Goal: Task Accomplishment & Management: Manage account settings

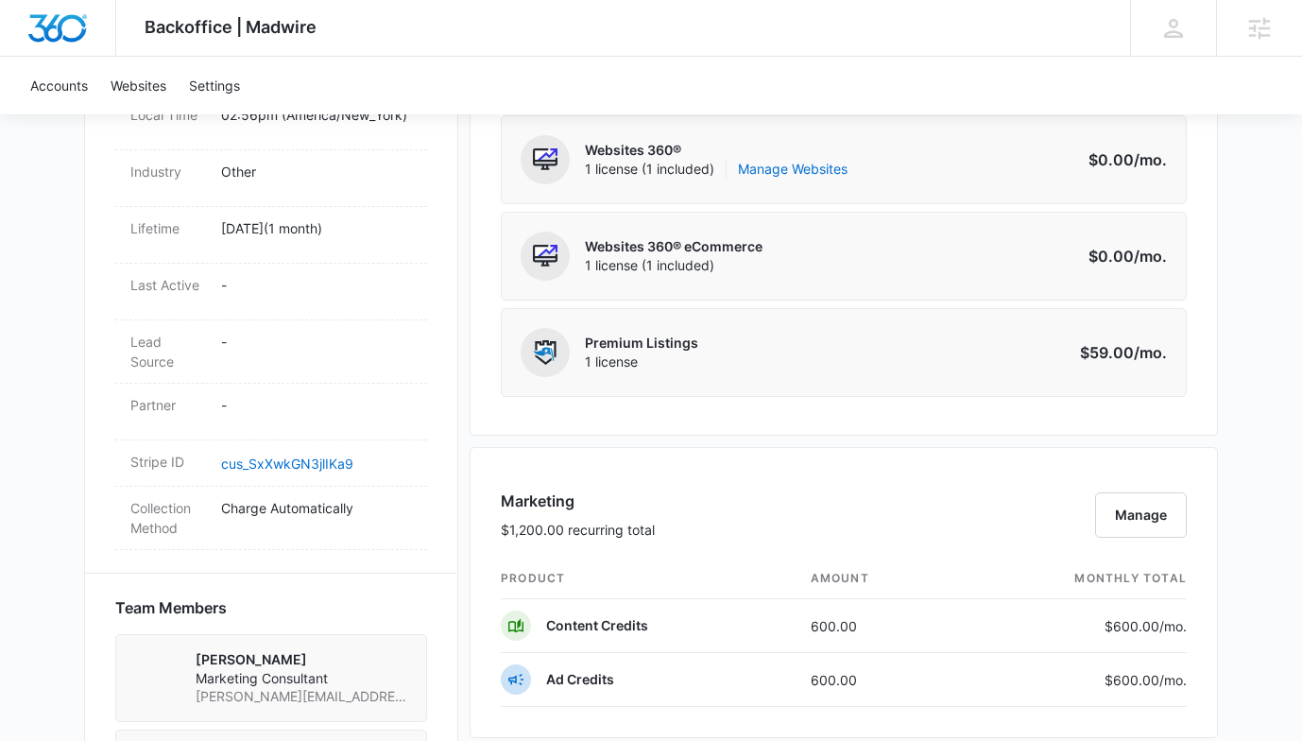
scroll to position [862, 0]
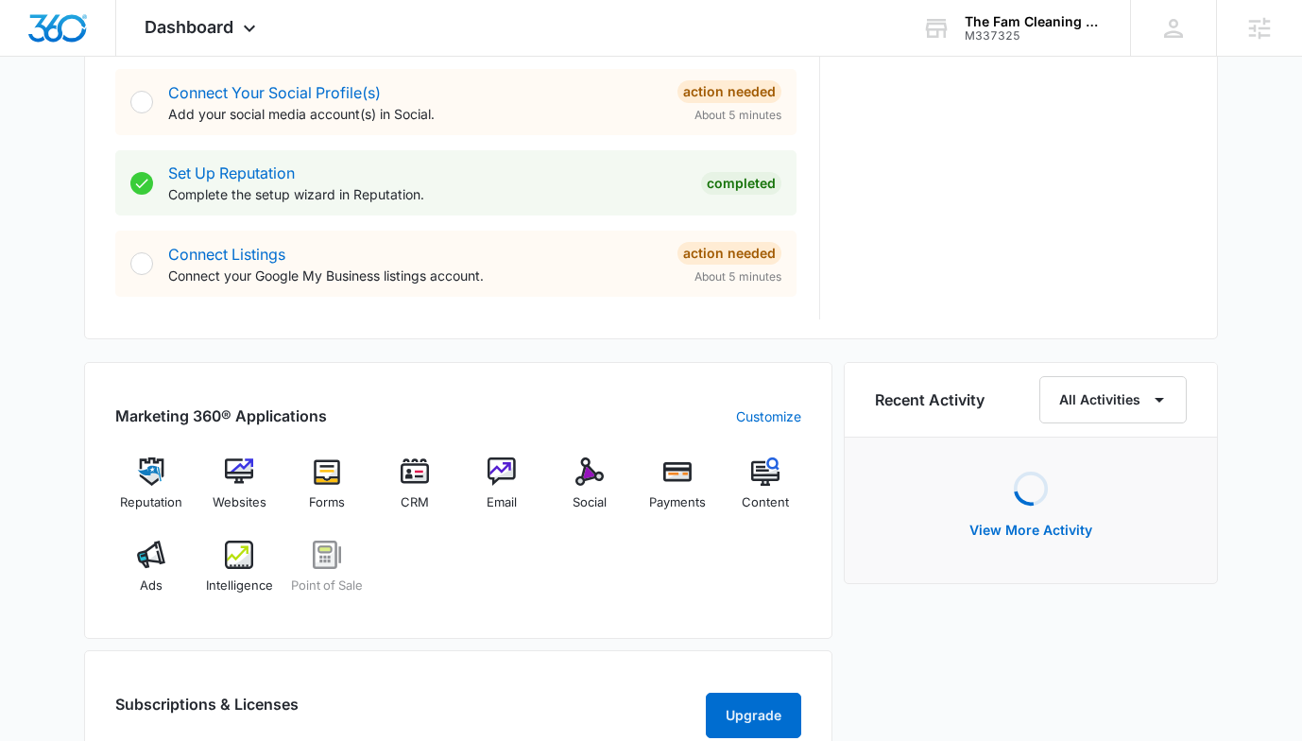
scroll to position [909, 0]
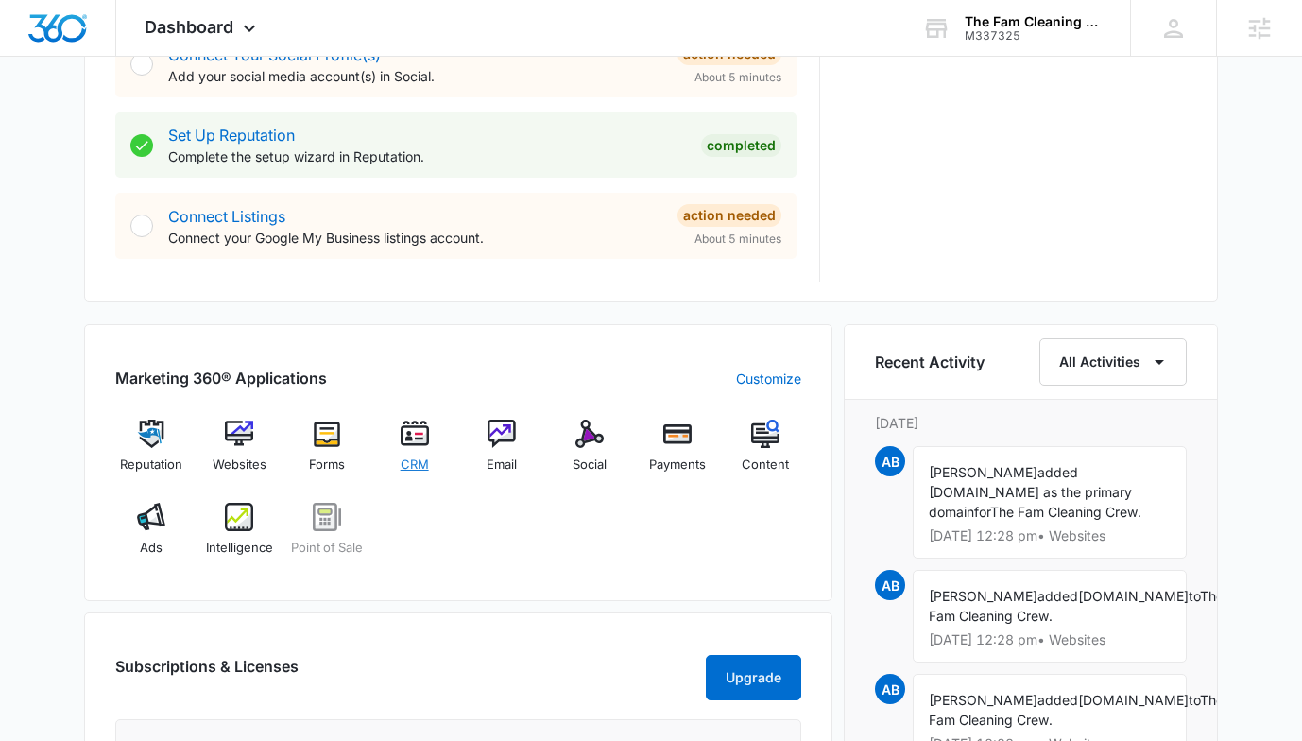
click at [431, 460] on div "CRM" at bounding box center [414, 452] width 73 height 67
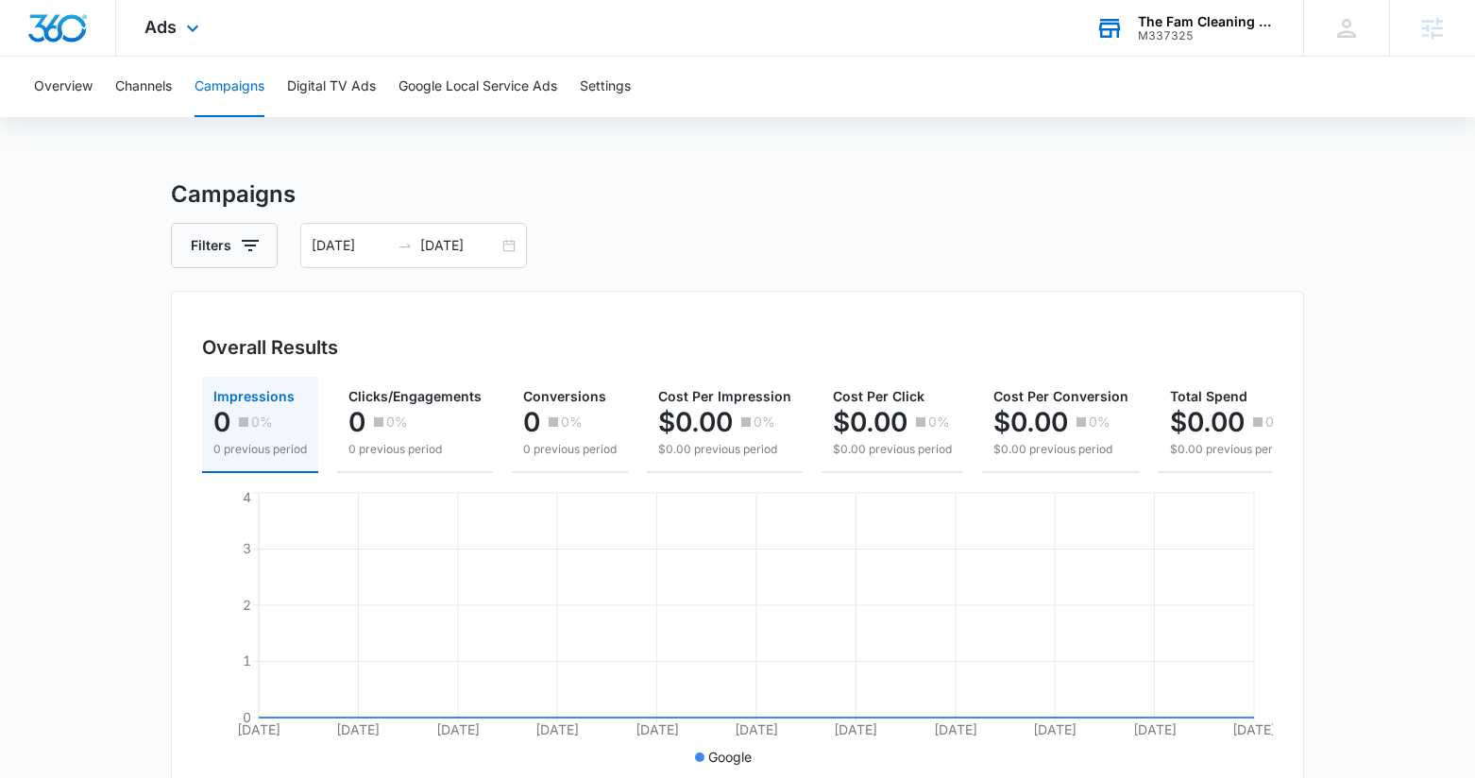
click at [1184, 29] on div "M337325" at bounding box center [1207, 35] width 138 height 13
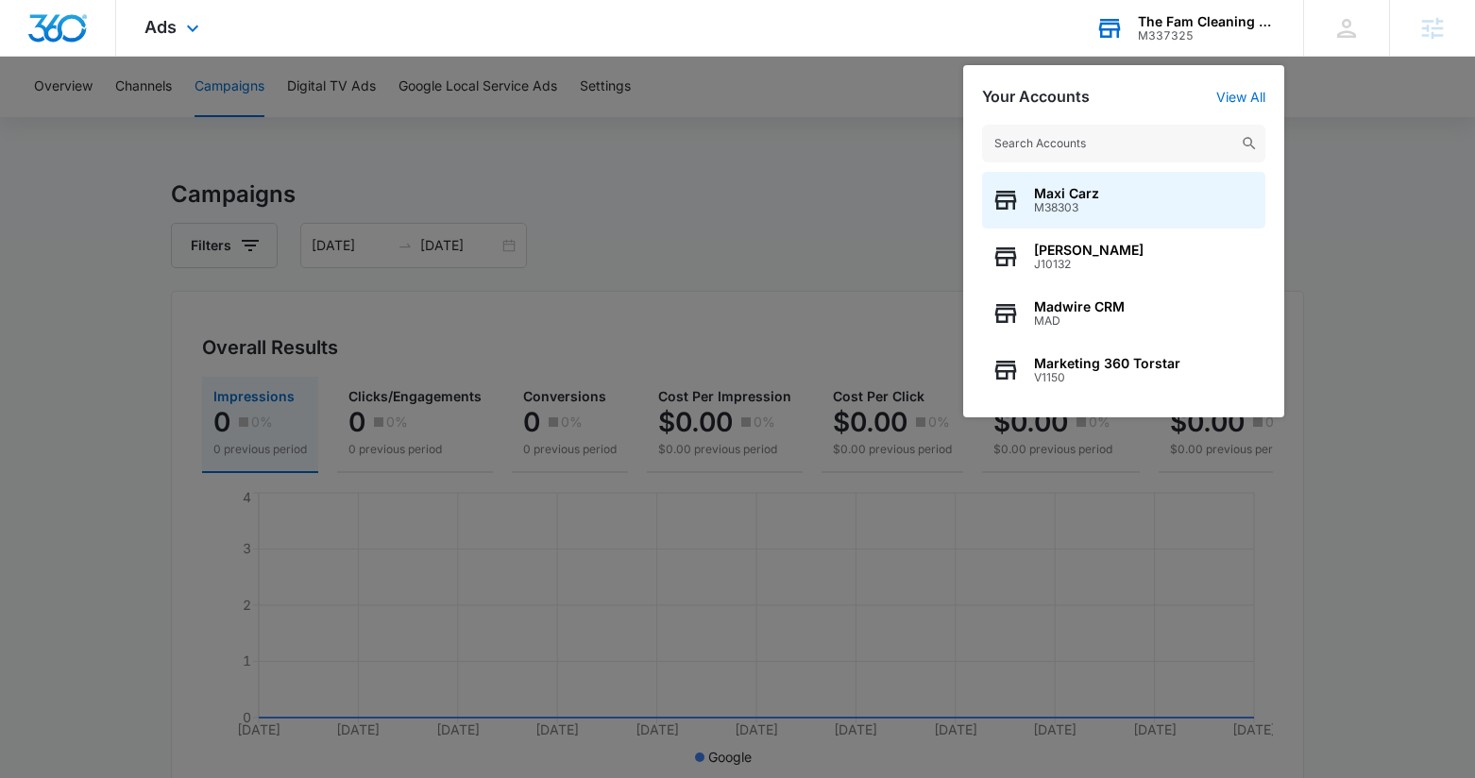
click at [1089, 145] on input "text" at bounding box center [1123, 144] width 283 height 38
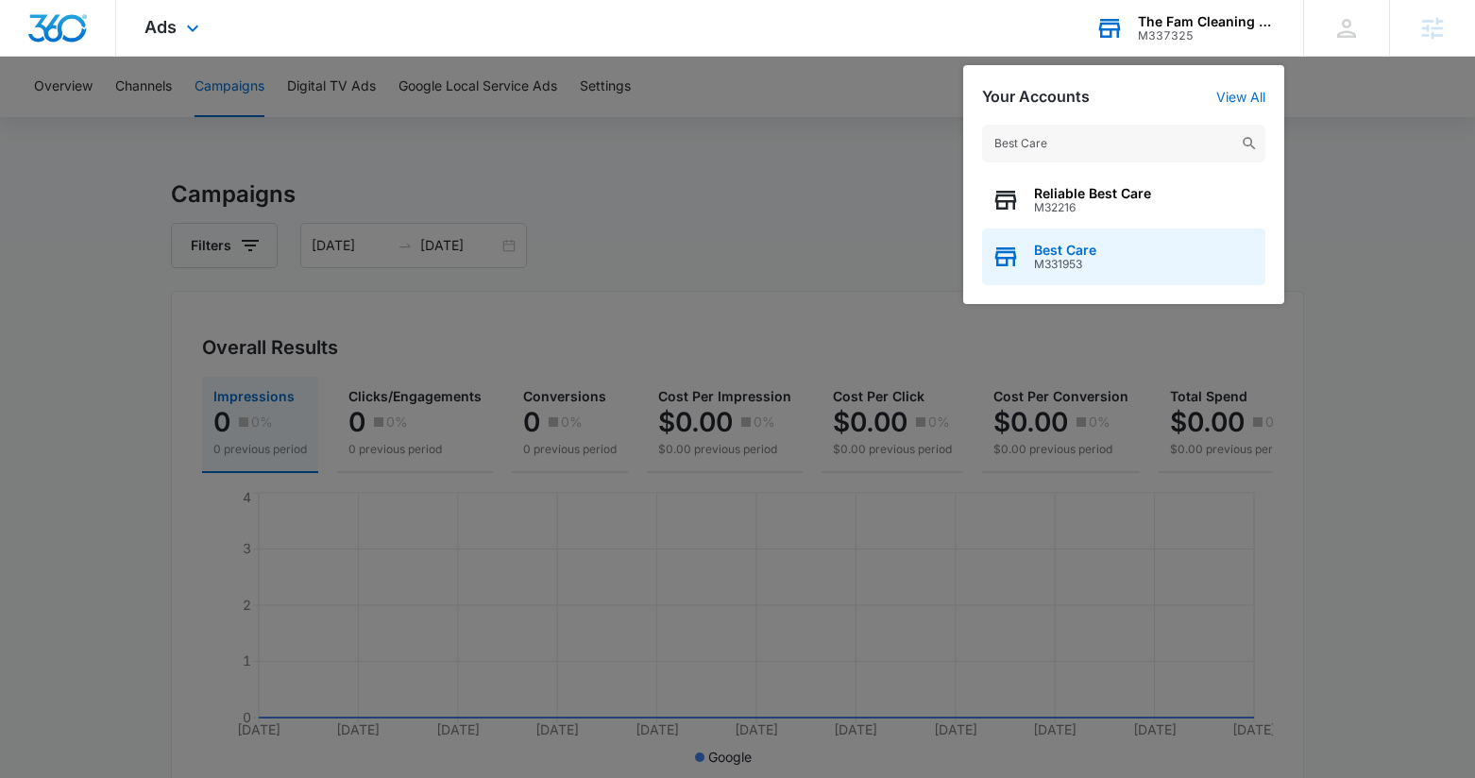
type input "Best Care"
click at [1086, 258] on span "M331953" at bounding box center [1065, 264] width 62 height 13
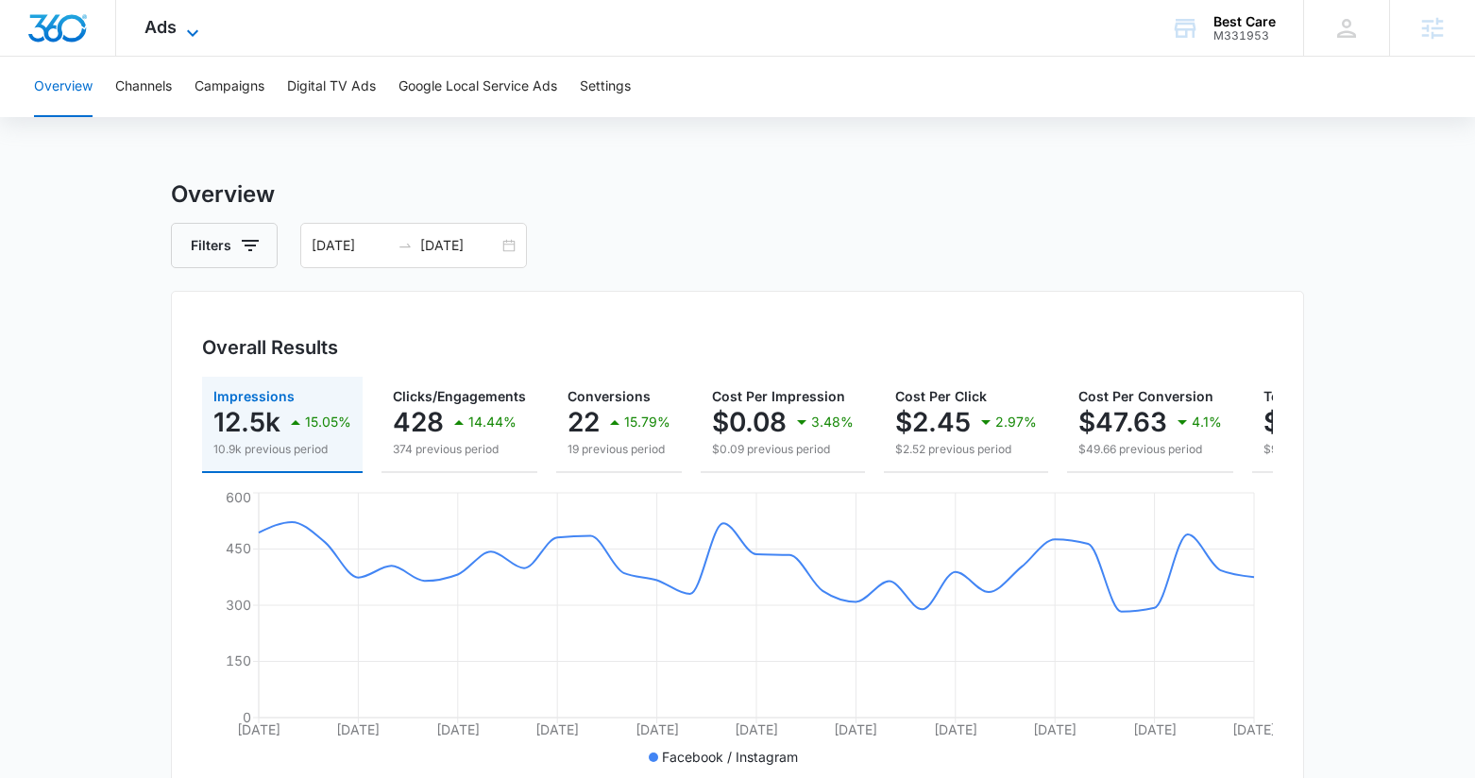
click at [166, 32] on span "Ads" at bounding box center [161, 27] width 32 height 20
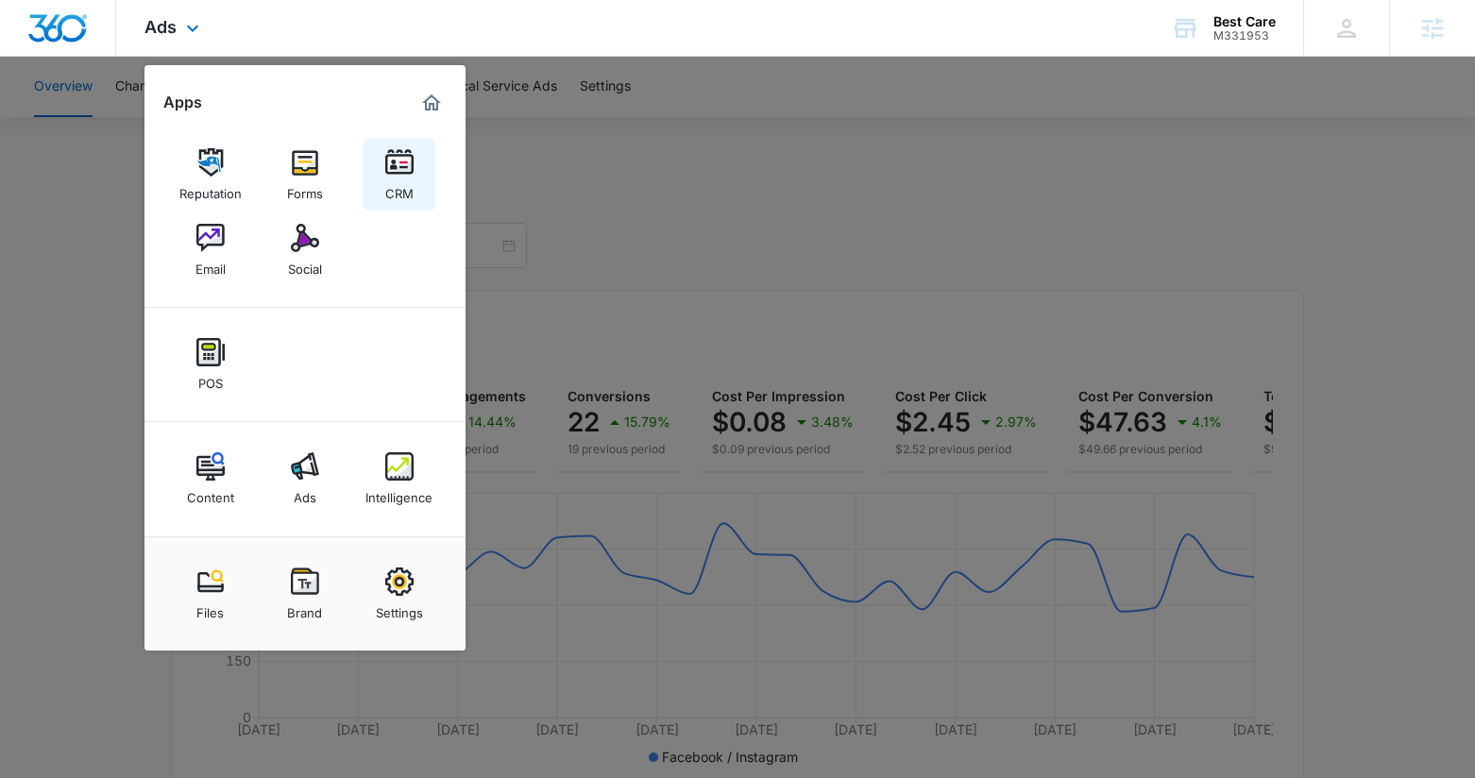
click at [402, 203] on link "CRM" at bounding box center [400, 175] width 72 height 72
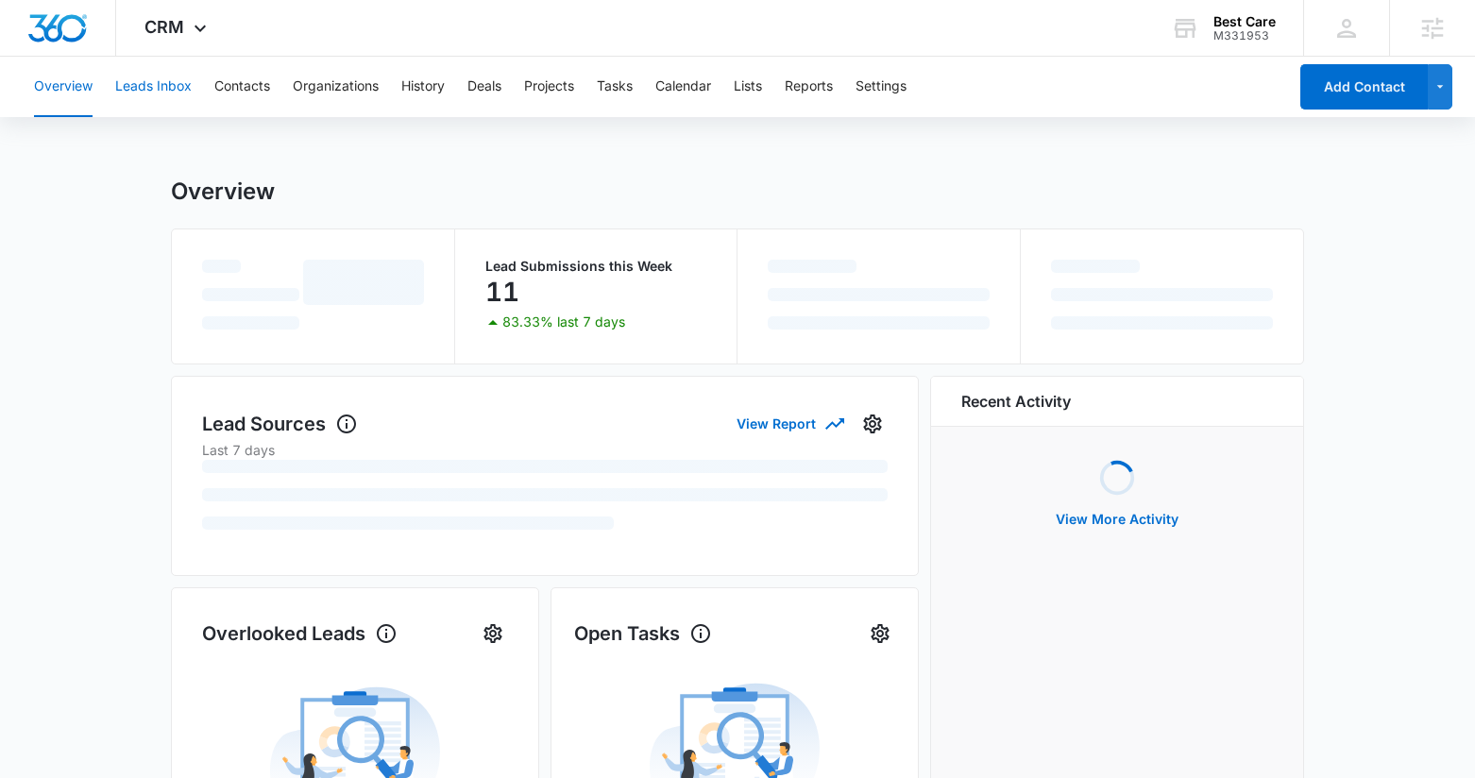
click at [186, 92] on button "Leads Inbox" at bounding box center [153, 87] width 77 height 60
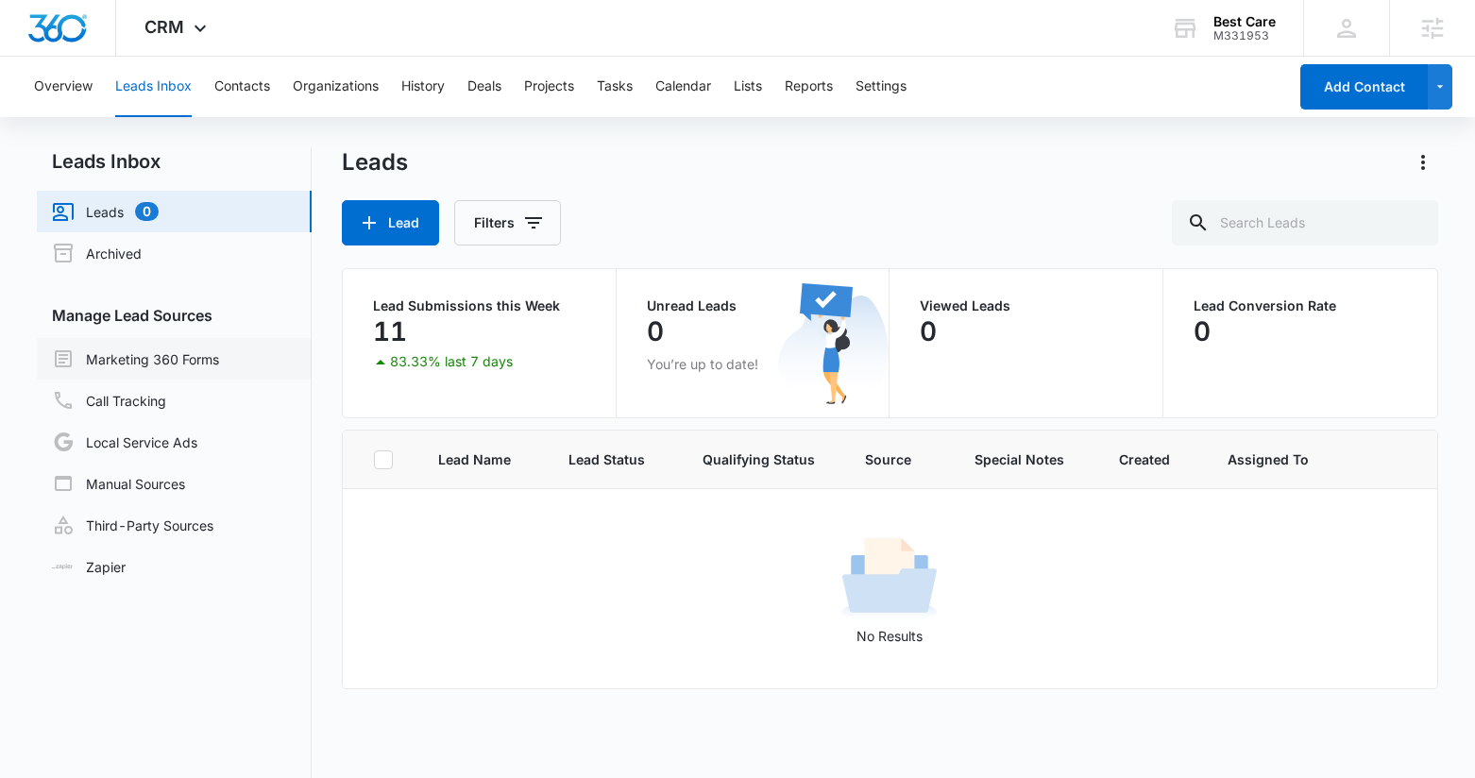
click at [155, 361] on link "Marketing 360 Forms" at bounding box center [135, 359] width 167 height 23
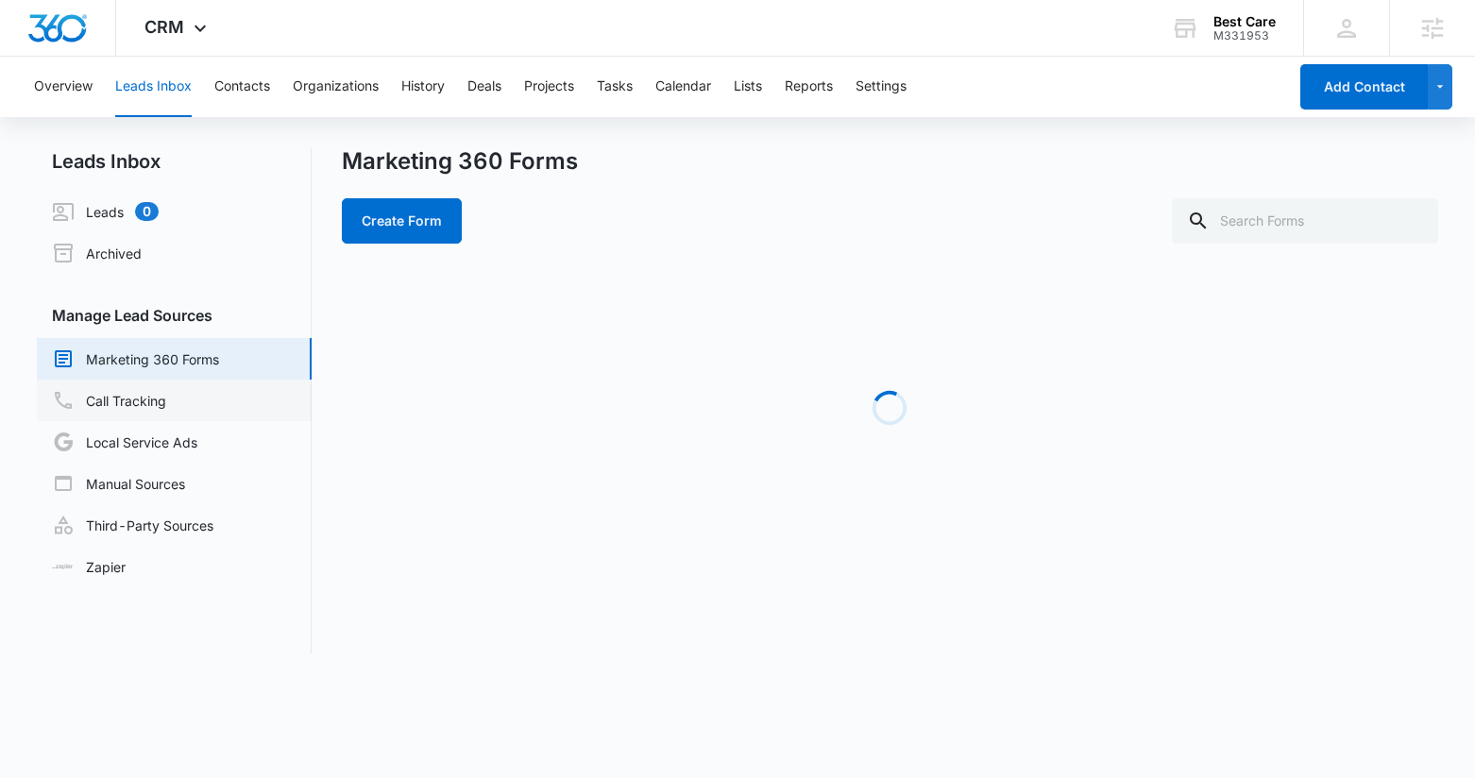
click at [139, 403] on link "Call Tracking" at bounding box center [109, 400] width 114 height 23
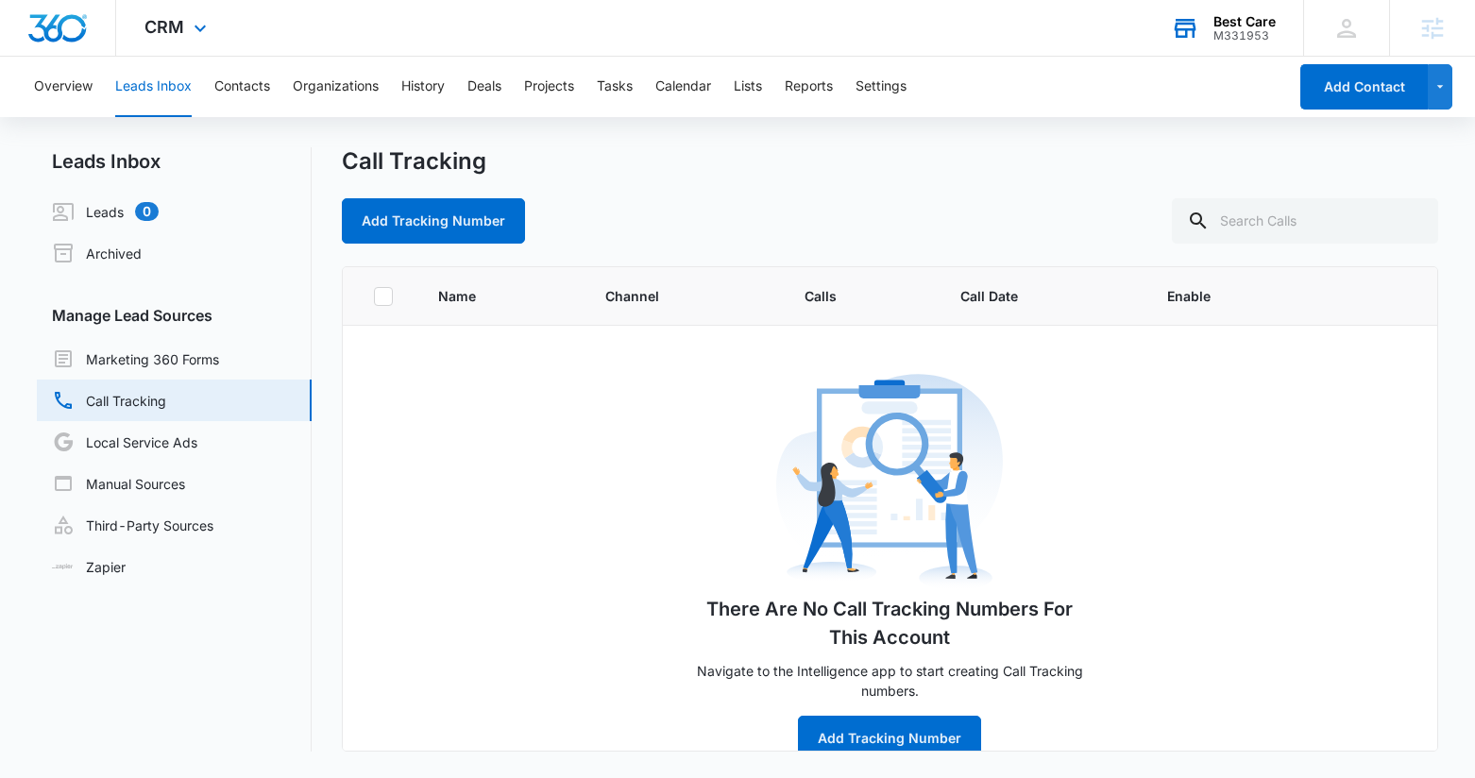
click at [1253, 19] on div "Best Care" at bounding box center [1245, 21] width 62 height 15
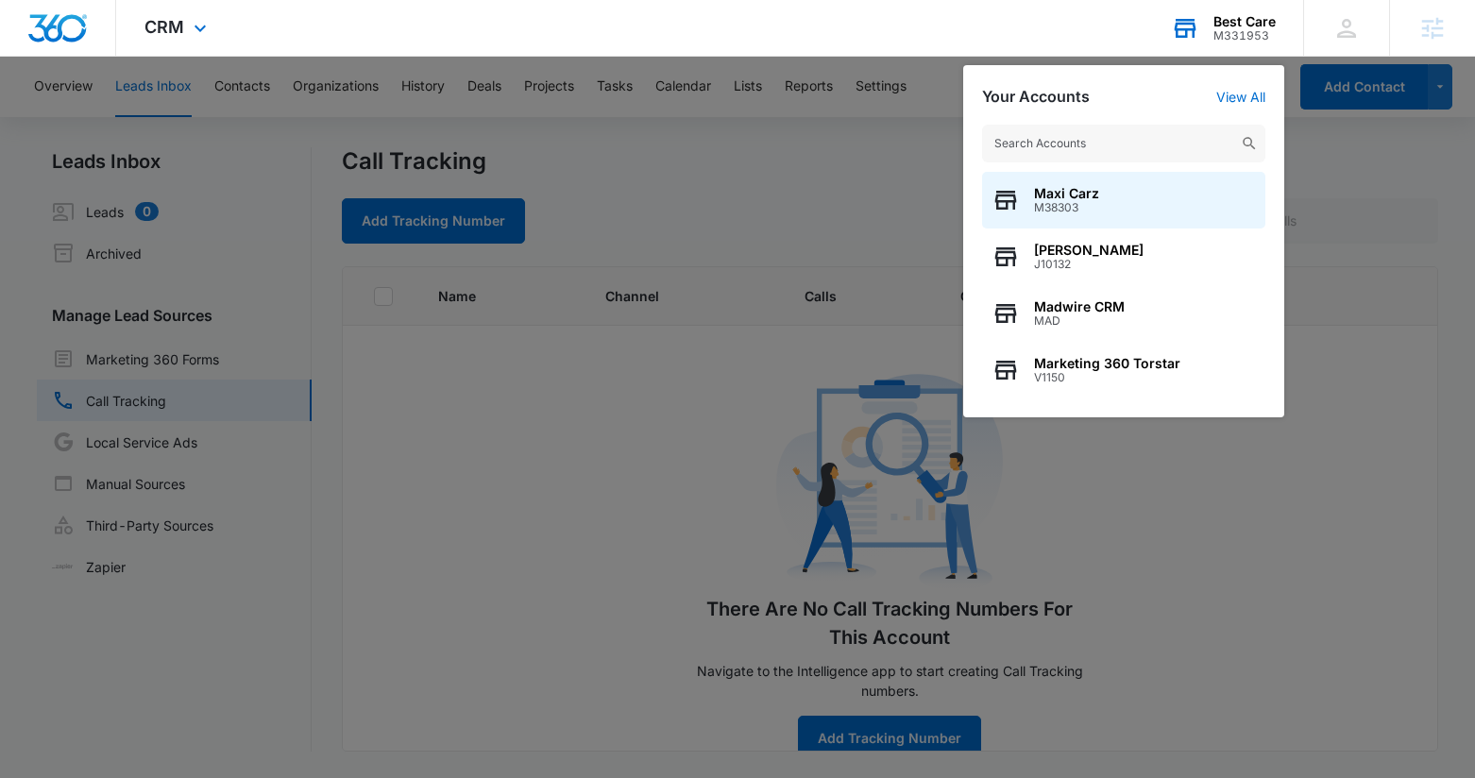
click at [1127, 142] on input "text" at bounding box center [1123, 144] width 283 height 38
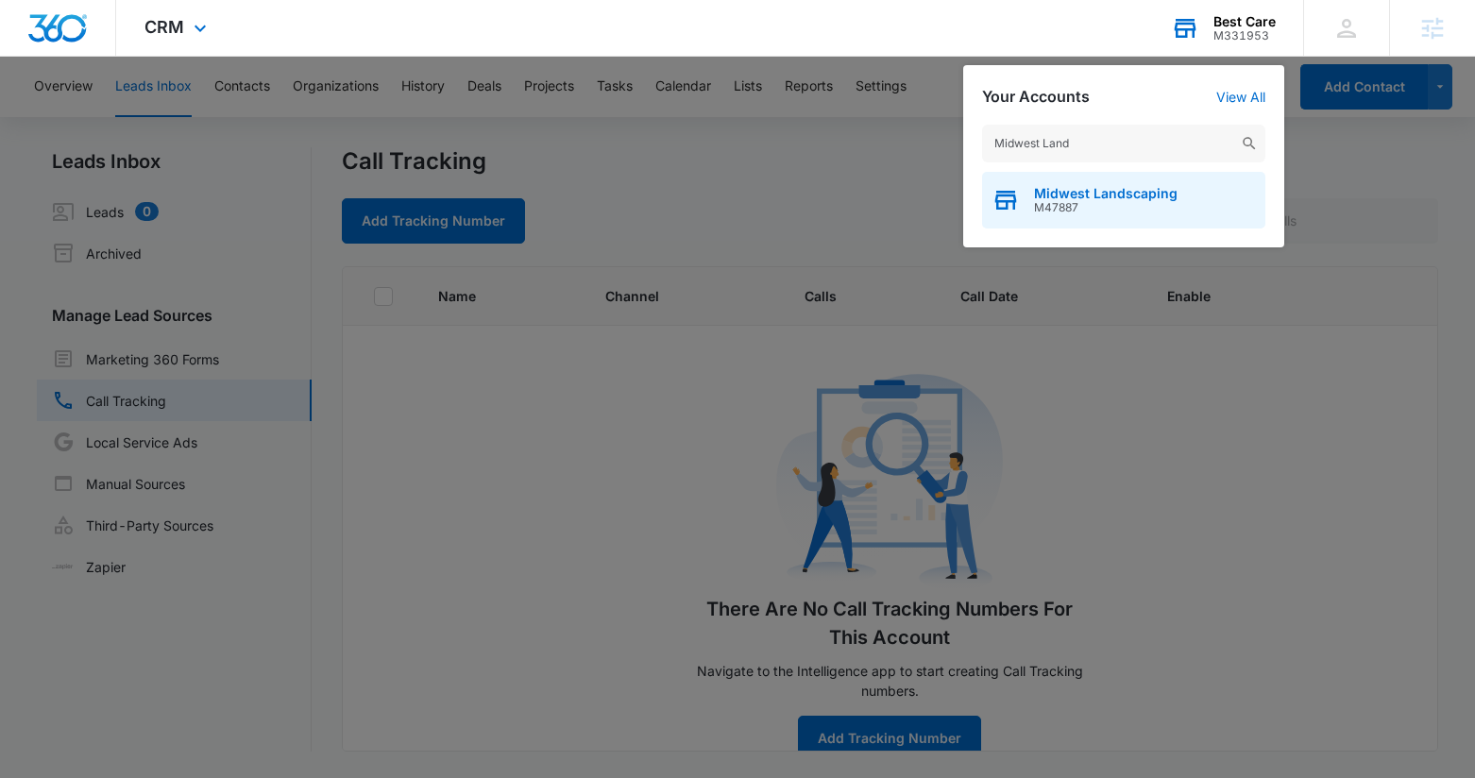
type input "Midwest Land"
click at [1074, 204] on span "M47887" at bounding box center [1106, 207] width 144 height 13
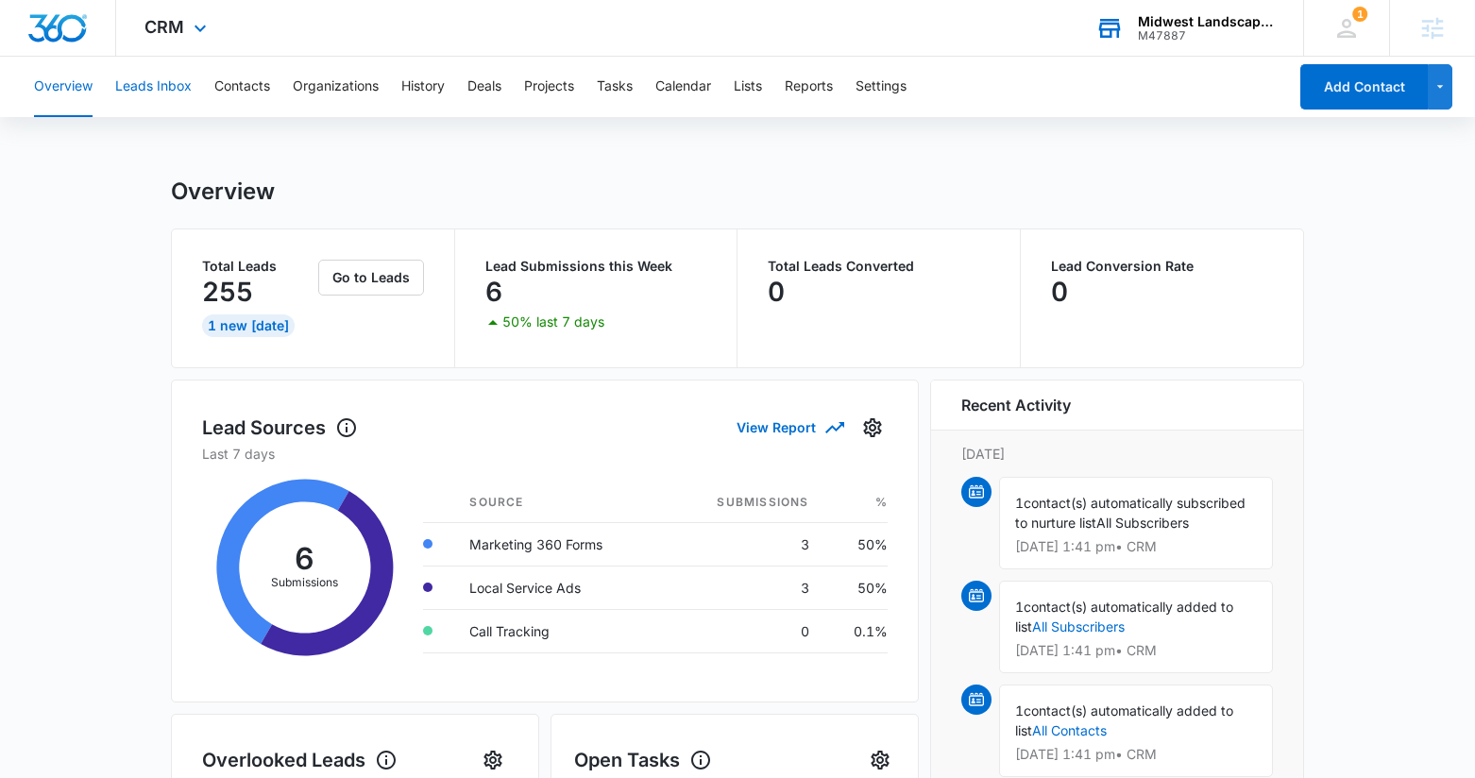
click at [170, 103] on button "Leads Inbox" at bounding box center [153, 87] width 77 height 60
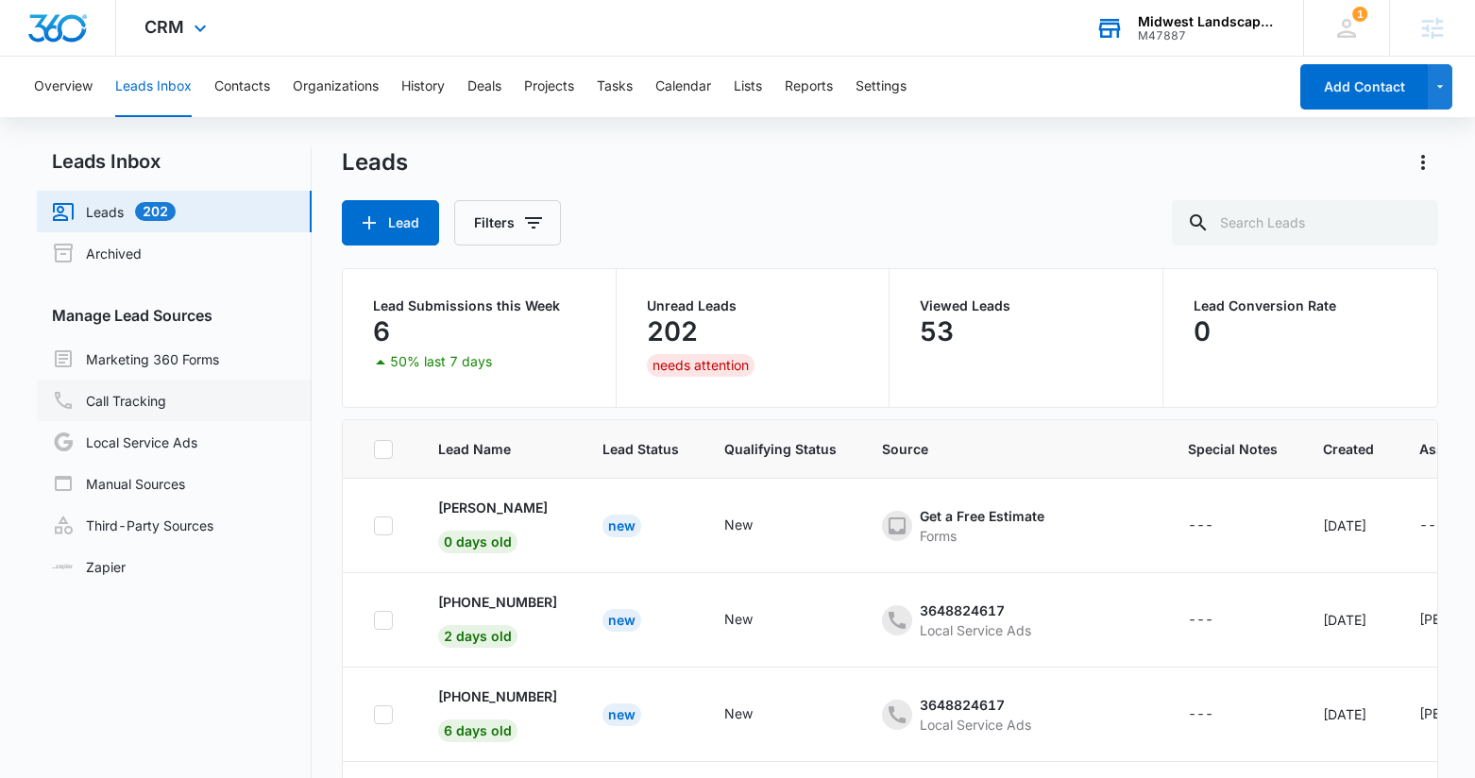
click at [144, 399] on link "Call Tracking" at bounding box center [109, 400] width 114 height 23
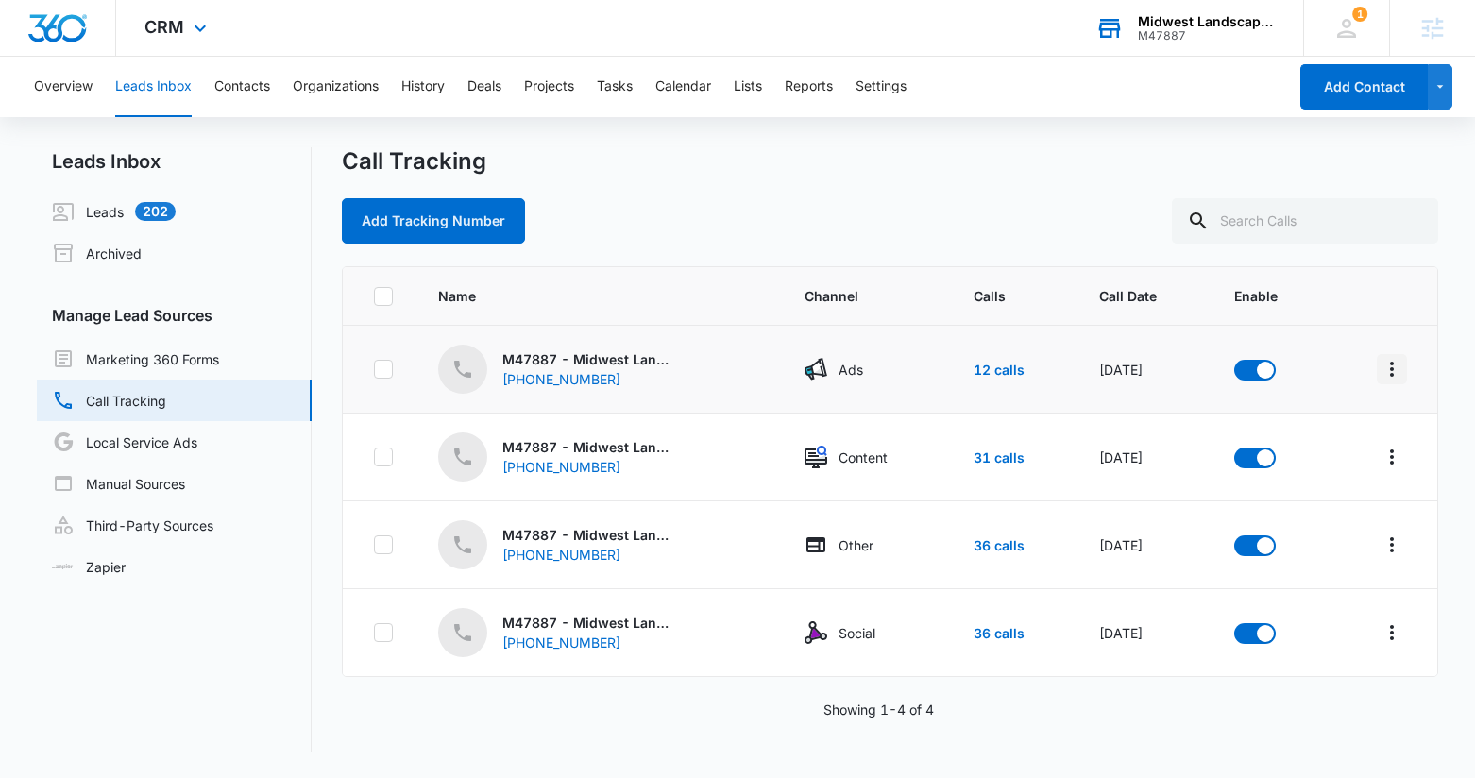
click at [1389, 366] on icon "Overflow Menu" at bounding box center [1392, 369] width 23 height 23
click at [607, 374] on div "[PHONE_NUMBER]" at bounding box center [577, 379] width 151 height 20
click at [646, 374] on div "[PHONE_NUMBER]" at bounding box center [577, 379] width 151 height 20
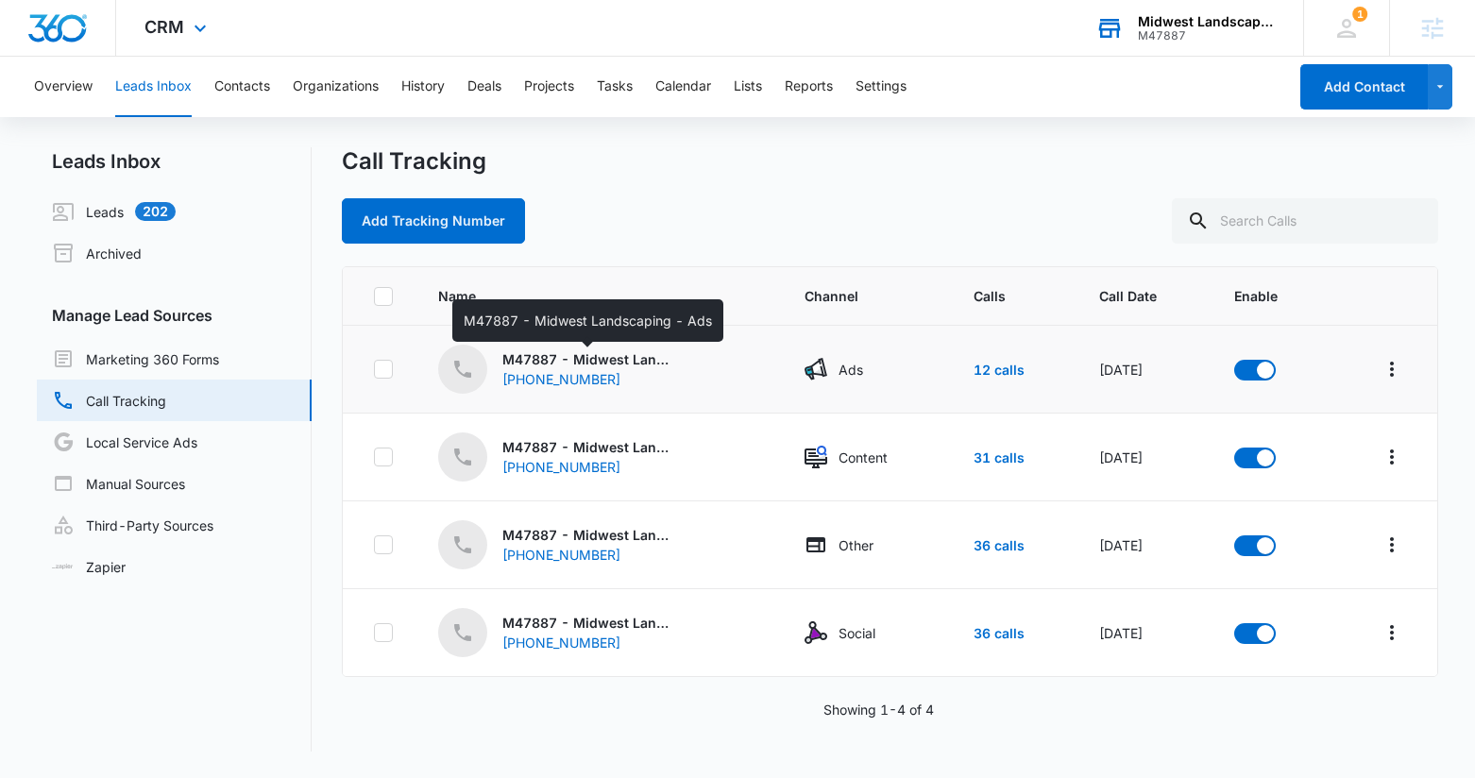
click at [638, 361] on p "M47887 - Midwest Landscaping - Ads" at bounding box center [587, 359] width 170 height 20
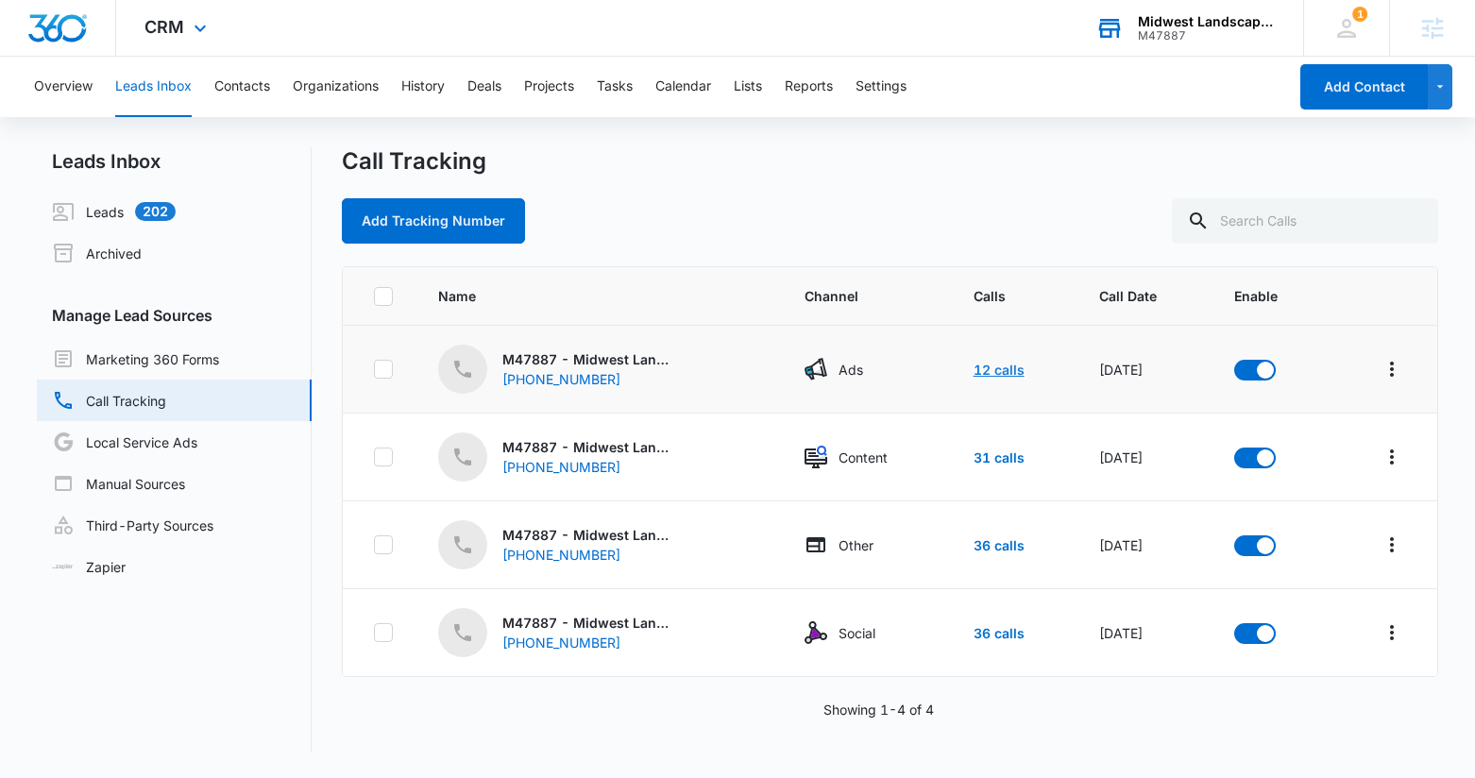
click at [990, 371] on link "12 calls" at bounding box center [999, 370] width 51 height 16
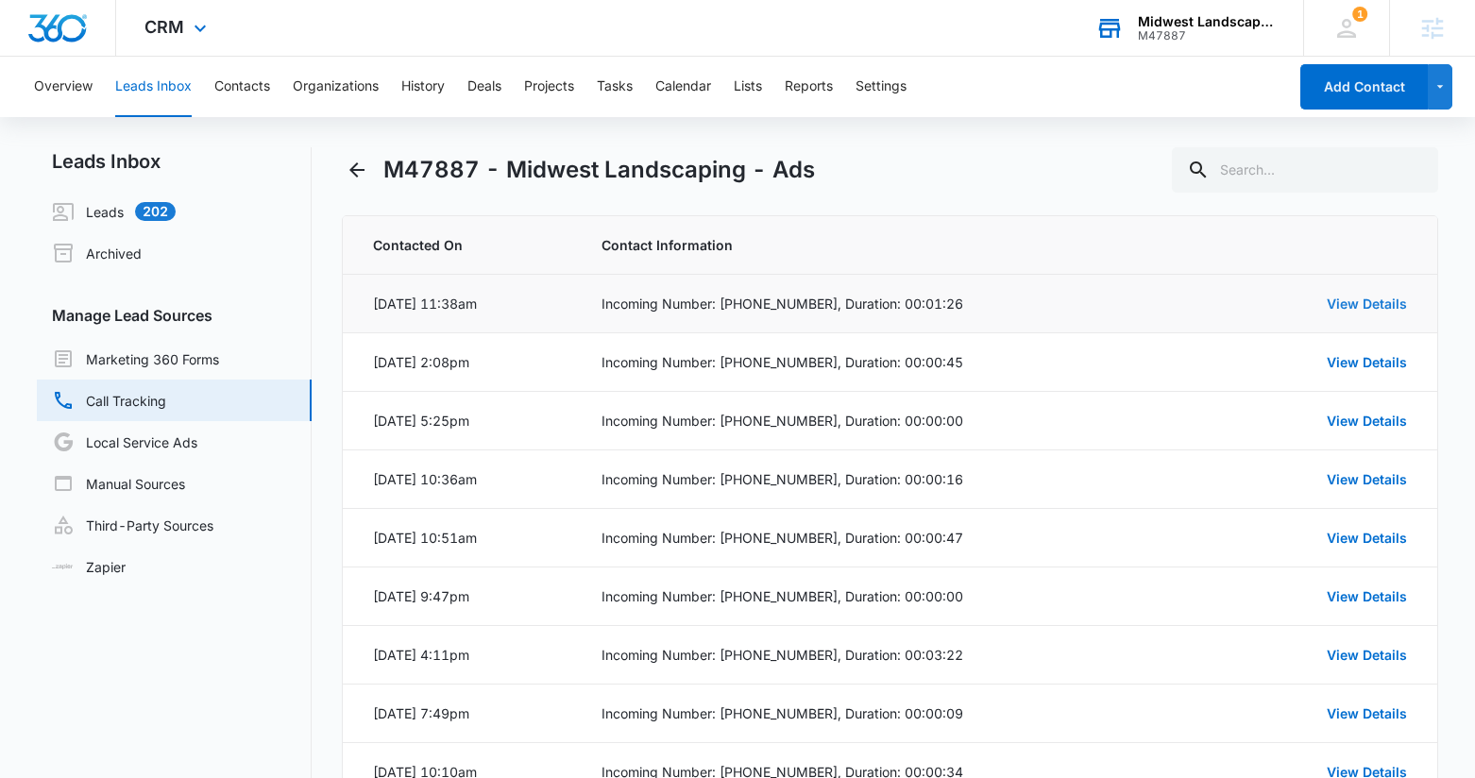
click at [1368, 305] on link "View Details" at bounding box center [1367, 304] width 80 height 16
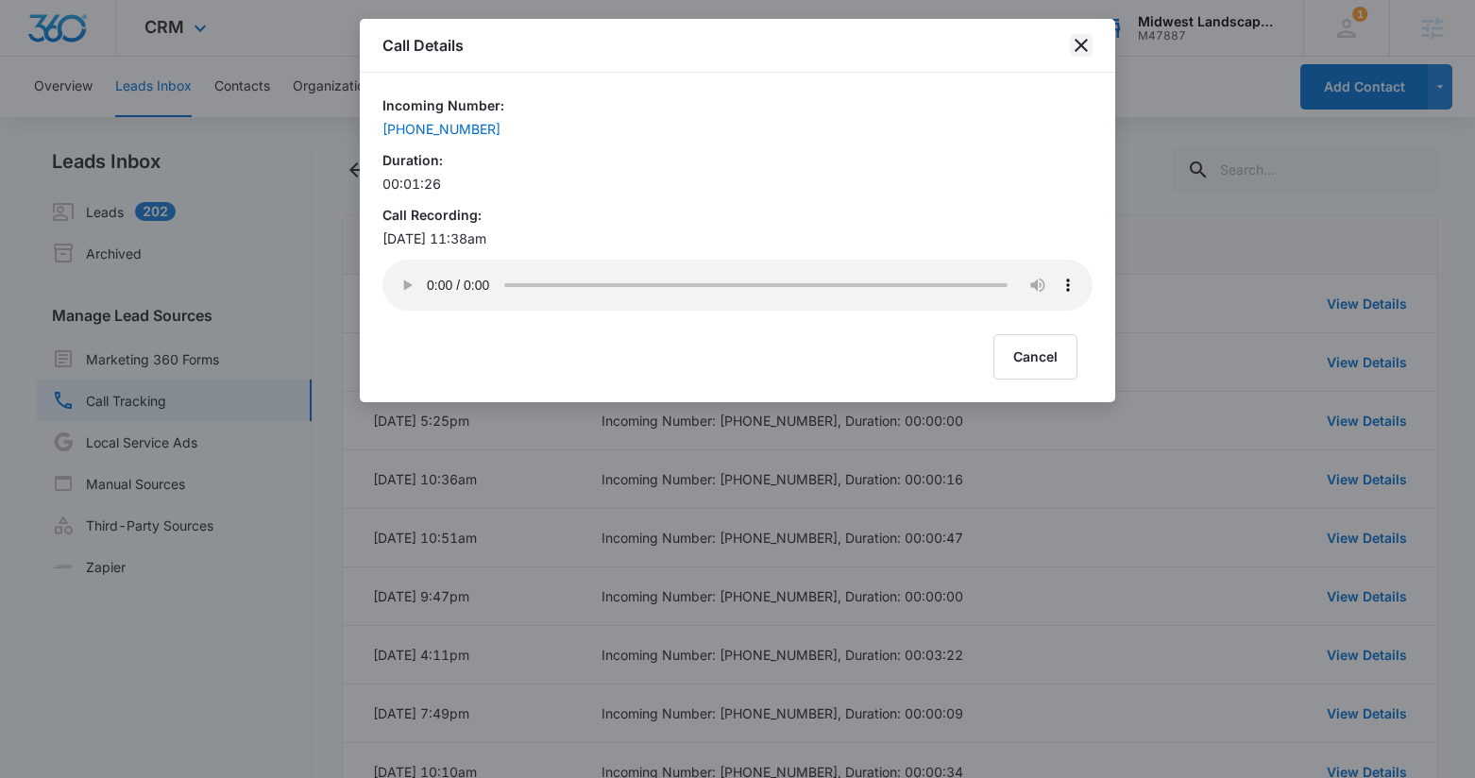
click at [1083, 47] on icon "close" at bounding box center [1081, 45] width 13 height 13
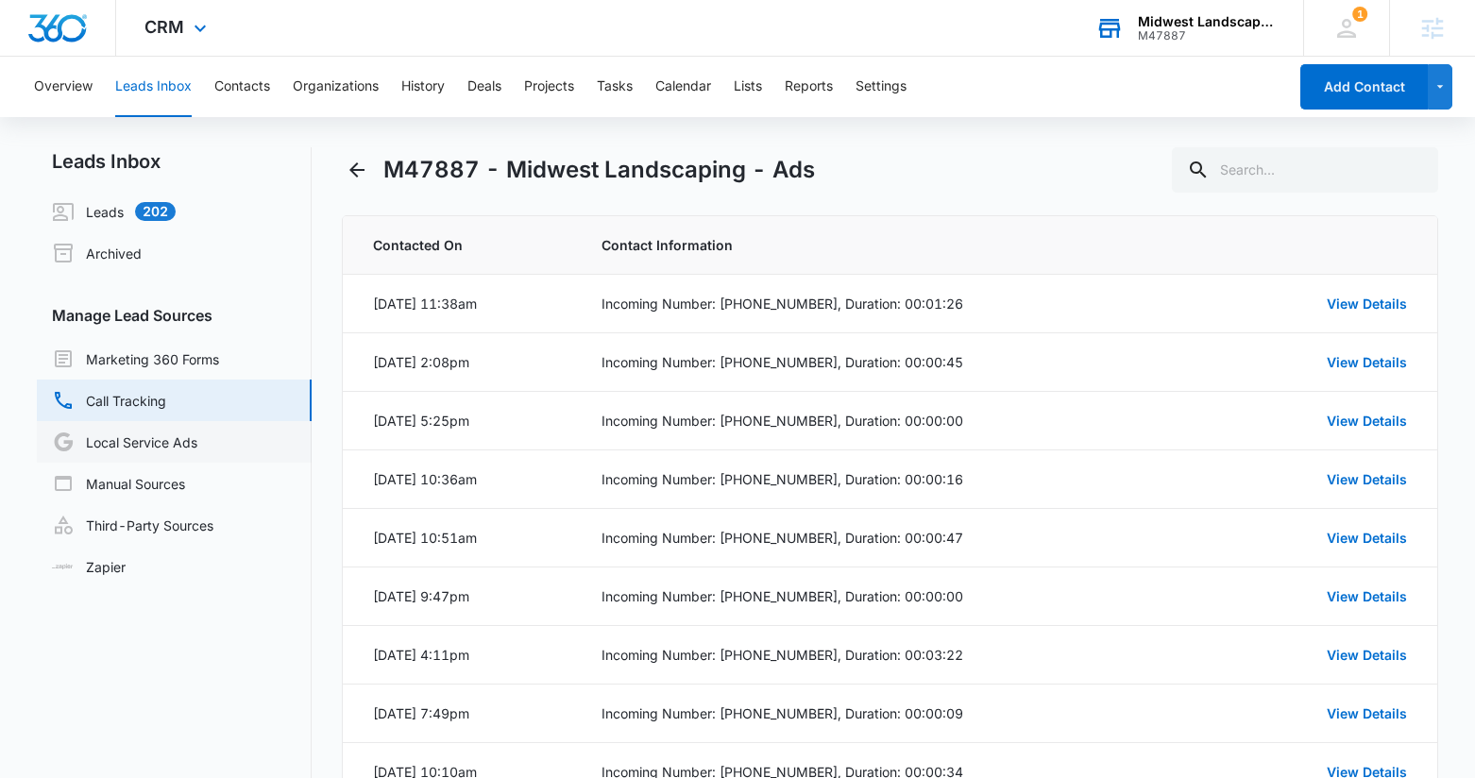
click at [118, 441] on link "Local Service Ads" at bounding box center [124, 442] width 145 height 23
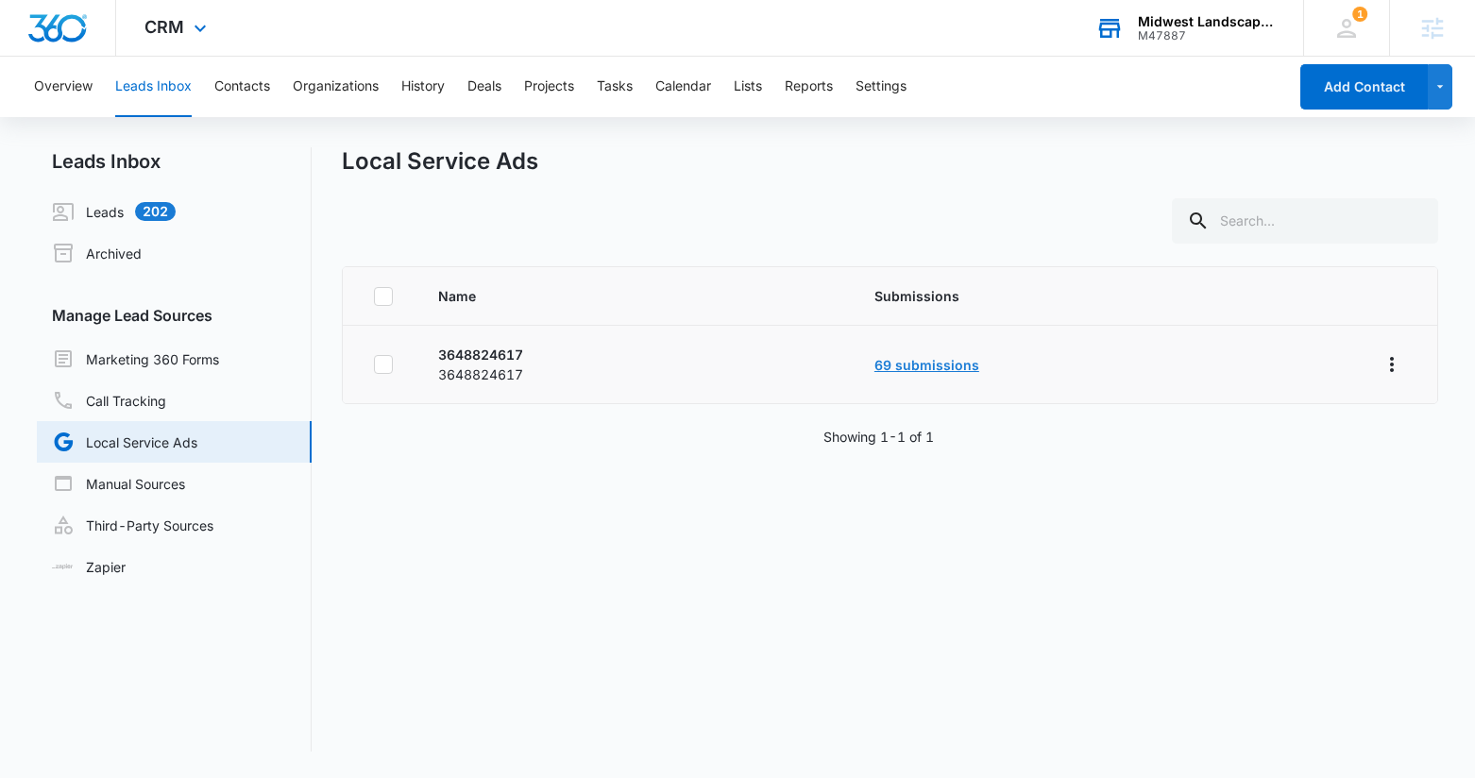
click at [961, 368] on link "69 submissions" at bounding box center [927, 365] width 105 height 16
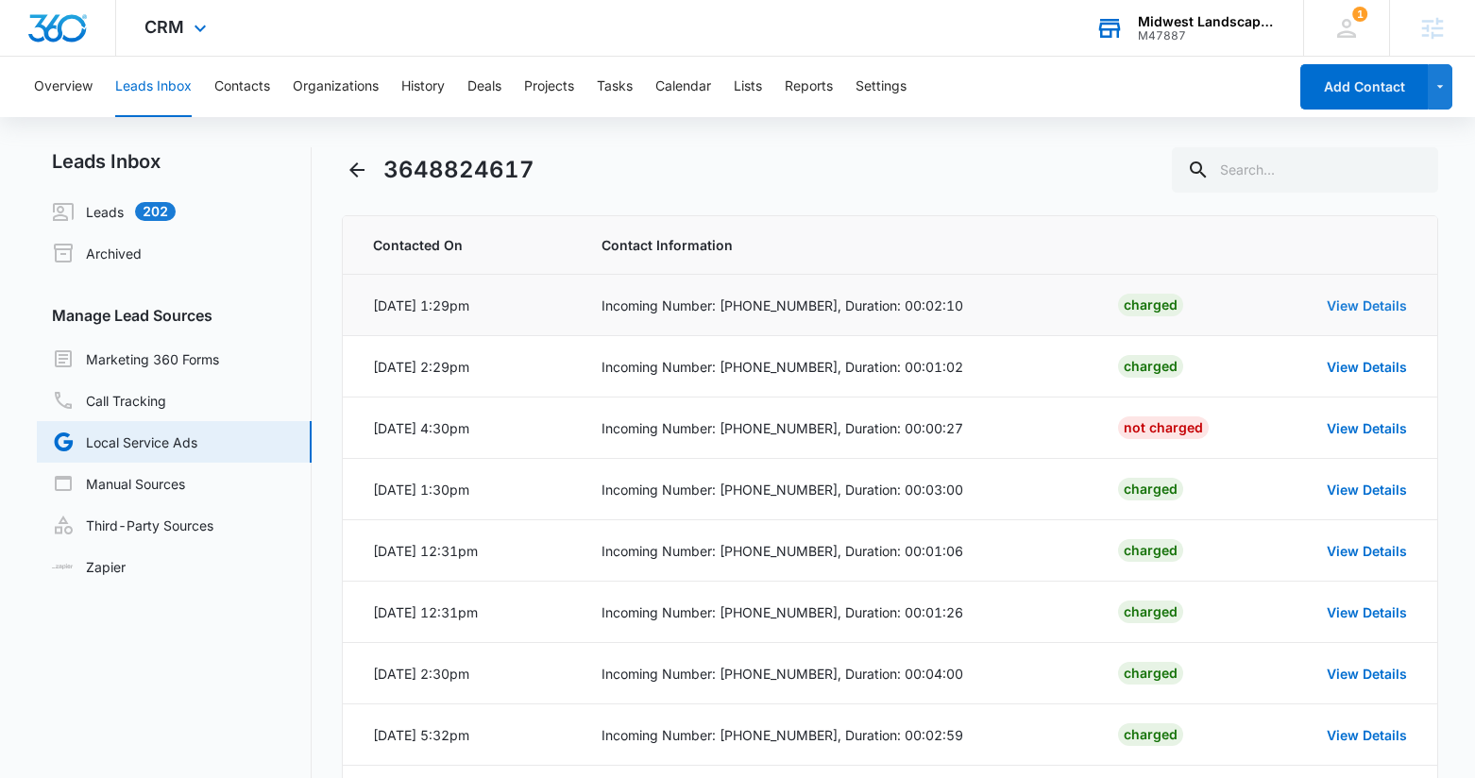
click at [1380, 308] on link "View Details" at bounding box center [1367, 306] width 80 height 16
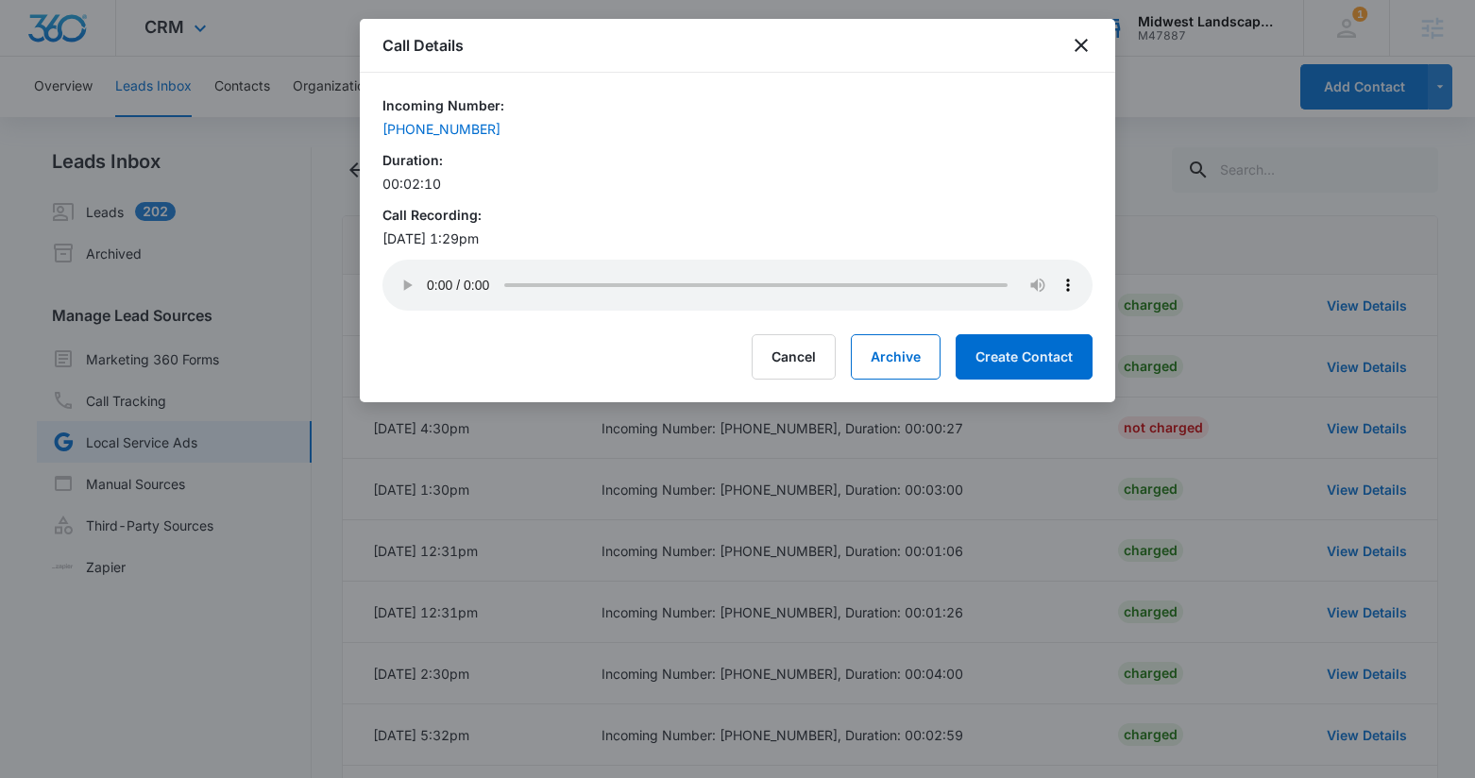
click at [408, 369] on div "Cancel Archive Create Contact" at bounding box center [738, 356] width 710 height 45
click at [764, 195] on div "Incoming Number: [PHONE_NUMBER] Duration: 00:02:10 Call Recording: [DATE] 1:29p…" at bounding box center [738, 205] width 710 height 220
click at [621, 379] on div "Cancel Archive Create Contact" at bounding box center [738, 356] width 710 height 45
click at [794, 364] on button "Cancel" at bounding box center [794, 356] width 84 height 45
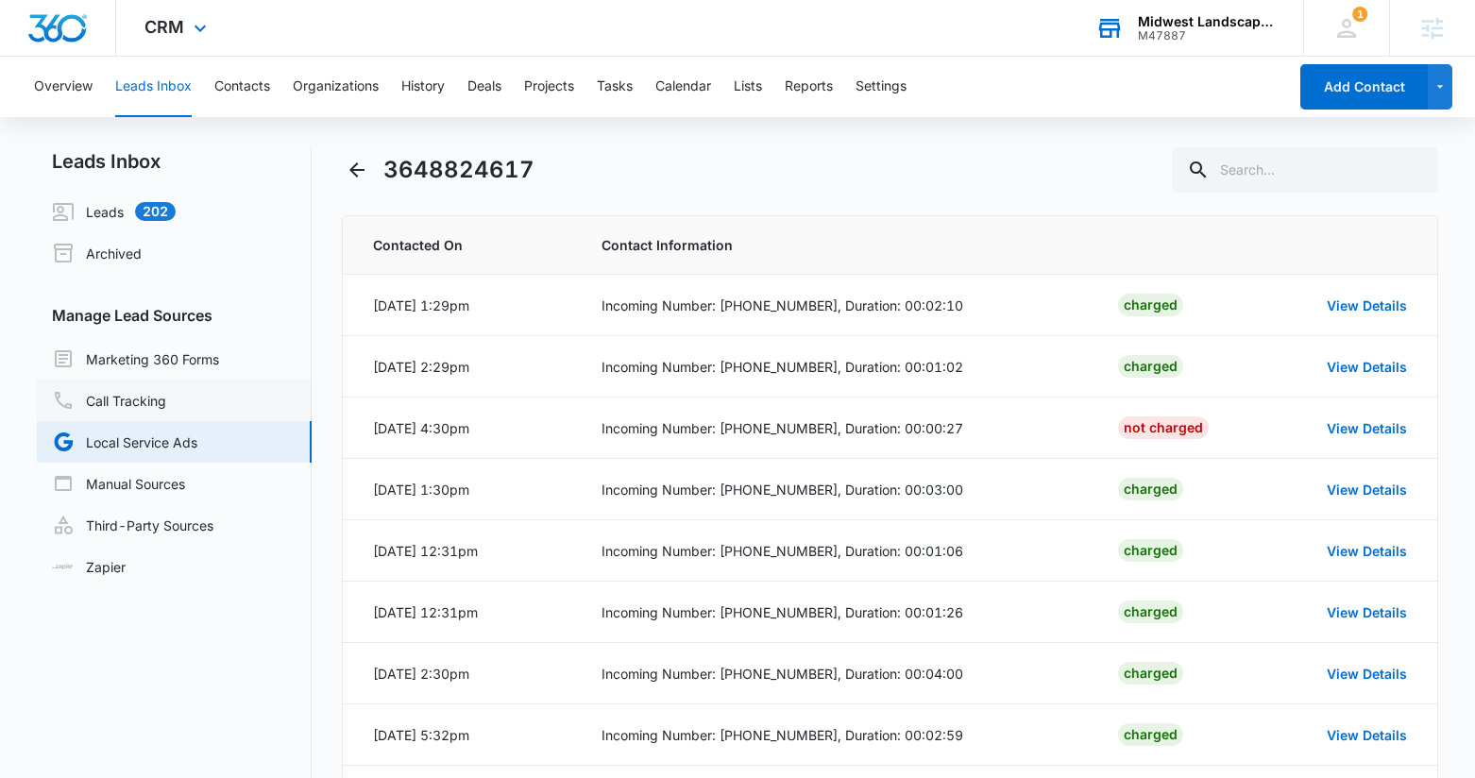
click at [153, 401] on link "Call Tracking" at bounding box center [109, 400] width 114 height 23
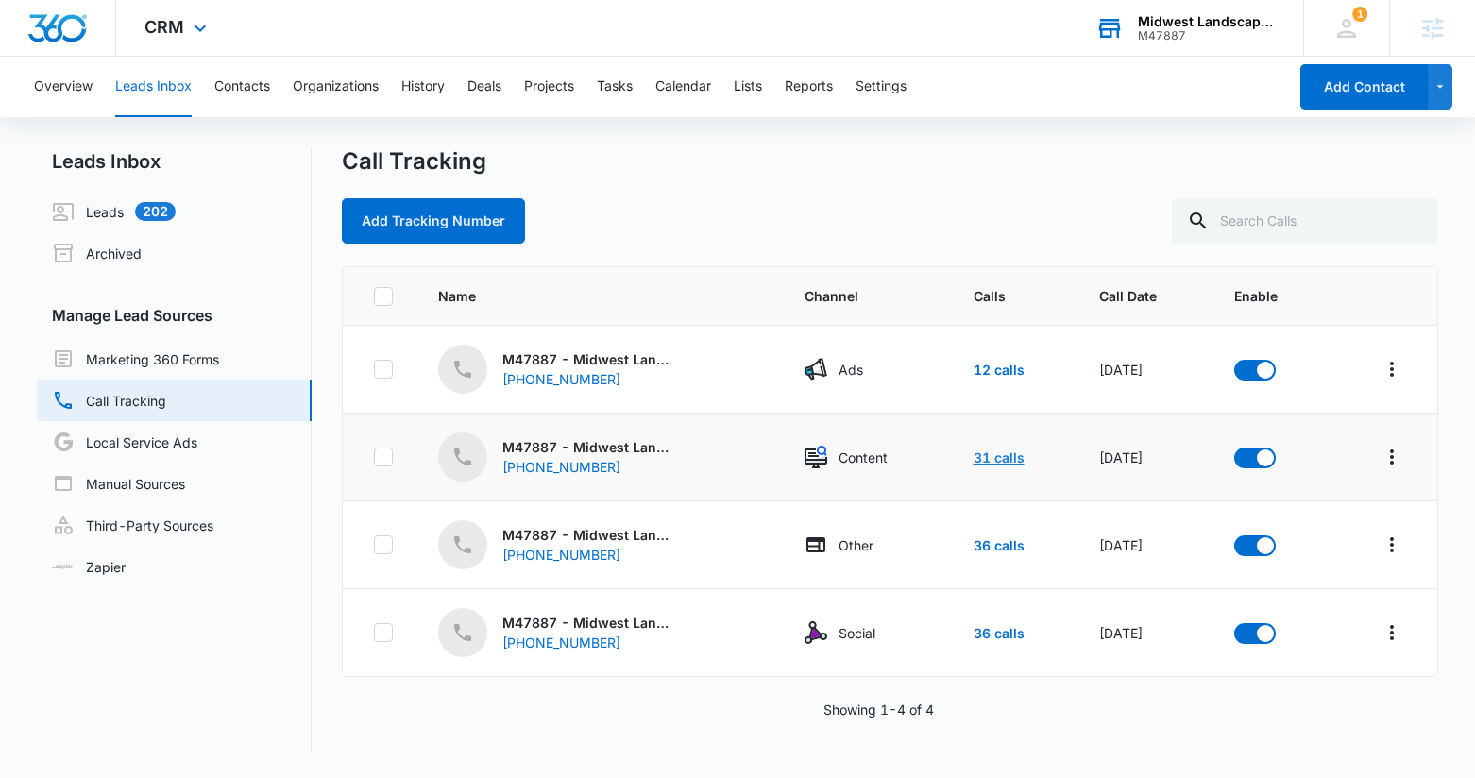
click at [987, 454] on link "31 calls" at bounding box center [999, 458] width 51 height 16
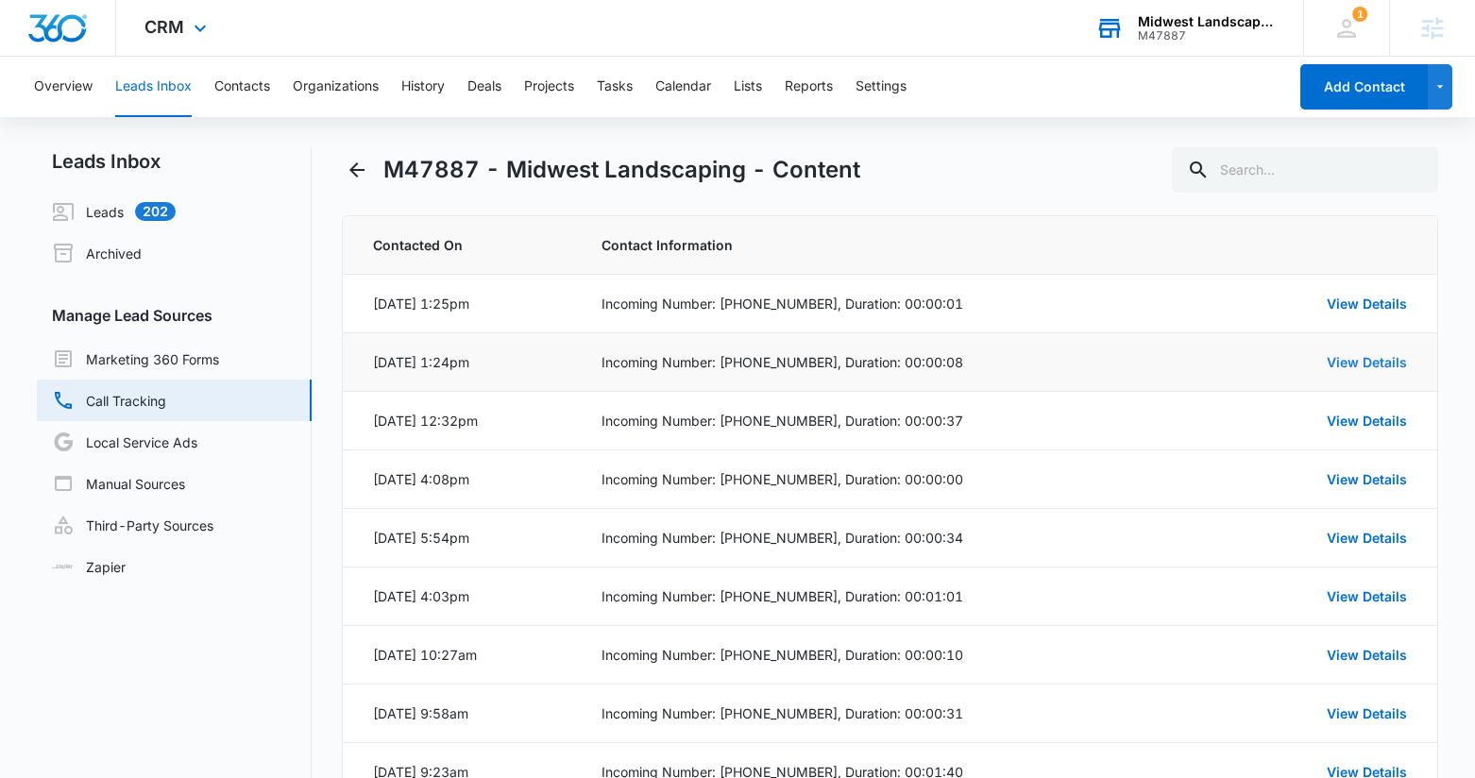
click at [1338, 365] on link "View Details" at bounding box center [1367, 362] width 80 height 16
